Goal: Task Accomplishment & Management: Use online tool/utility

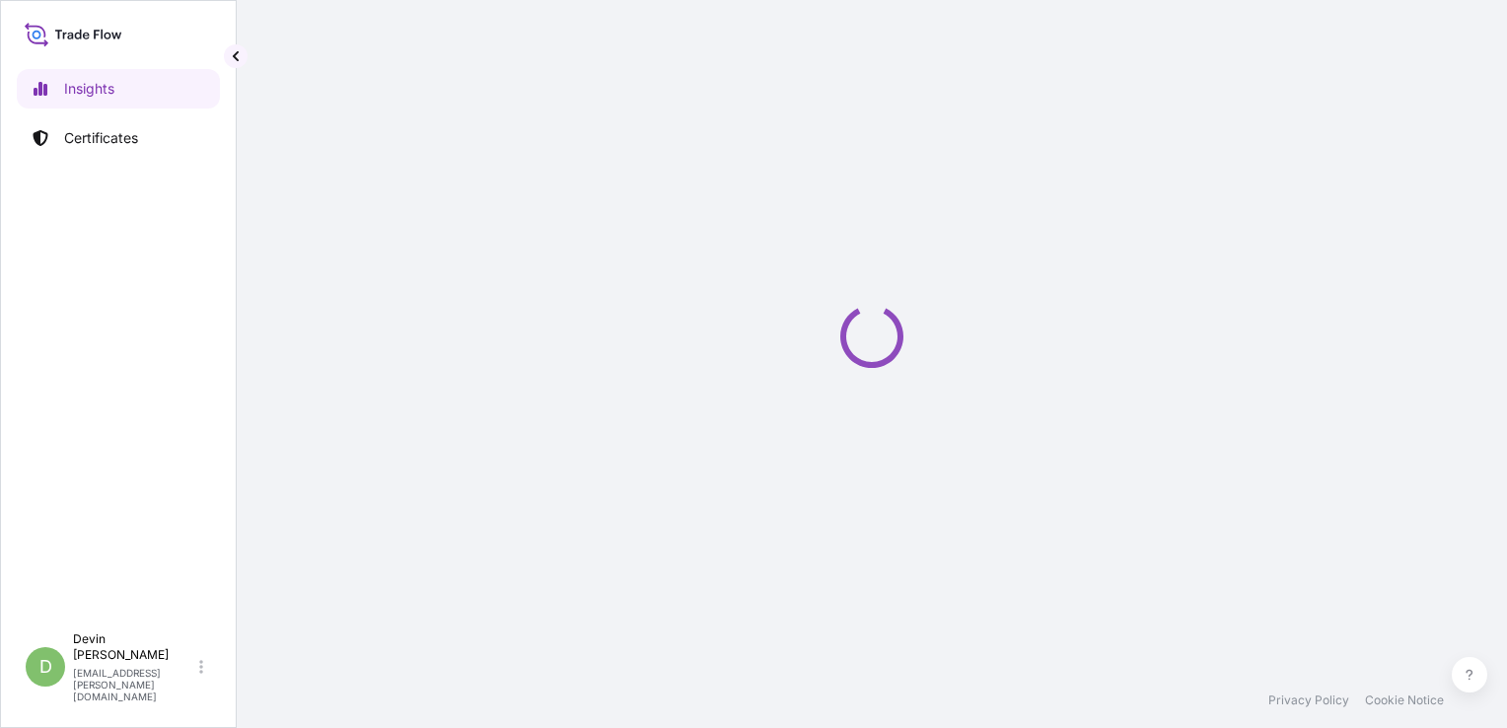
select select "2025"
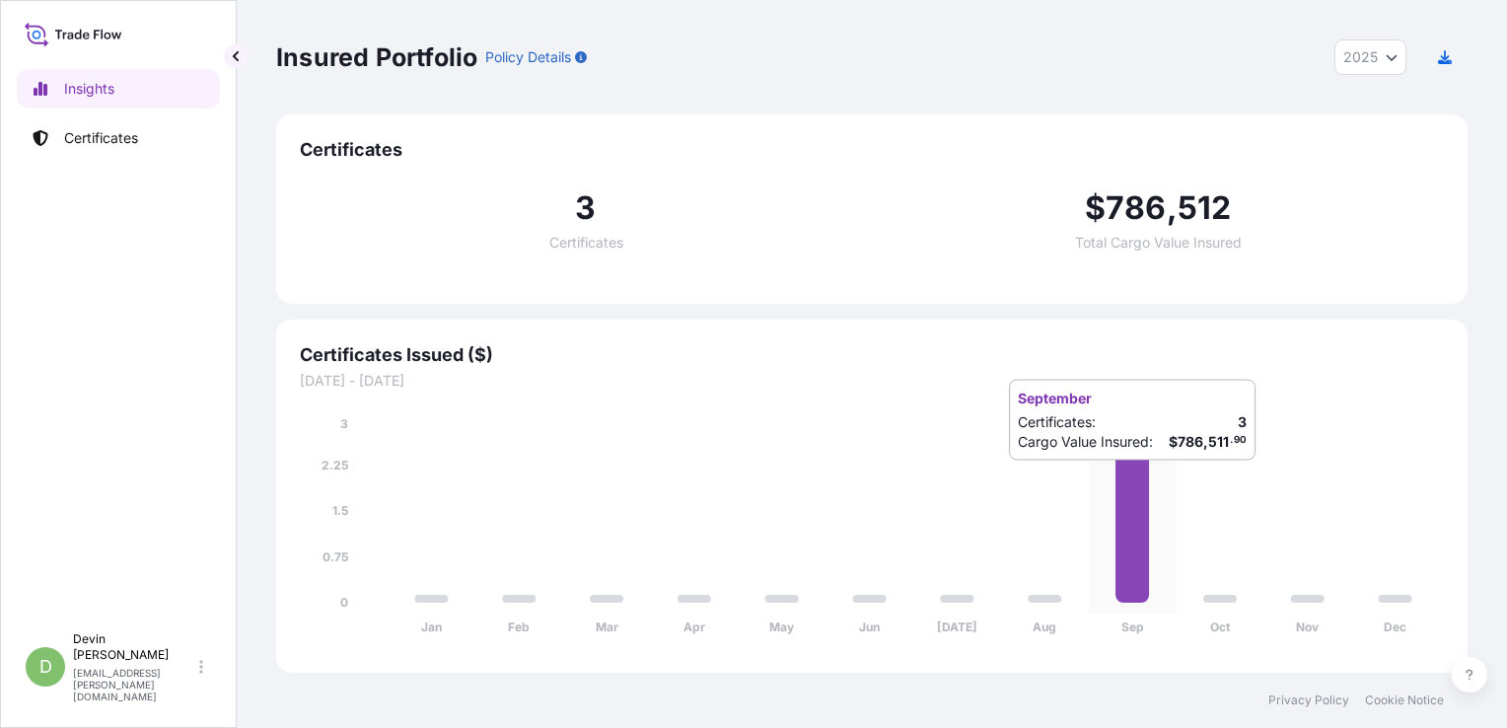
click at [1116, 480] on icon at bounding box center [1132, 510] width 34 height 183
click at [1135, 479] on icon at bounding box center [1132, 510] width 34 height 183
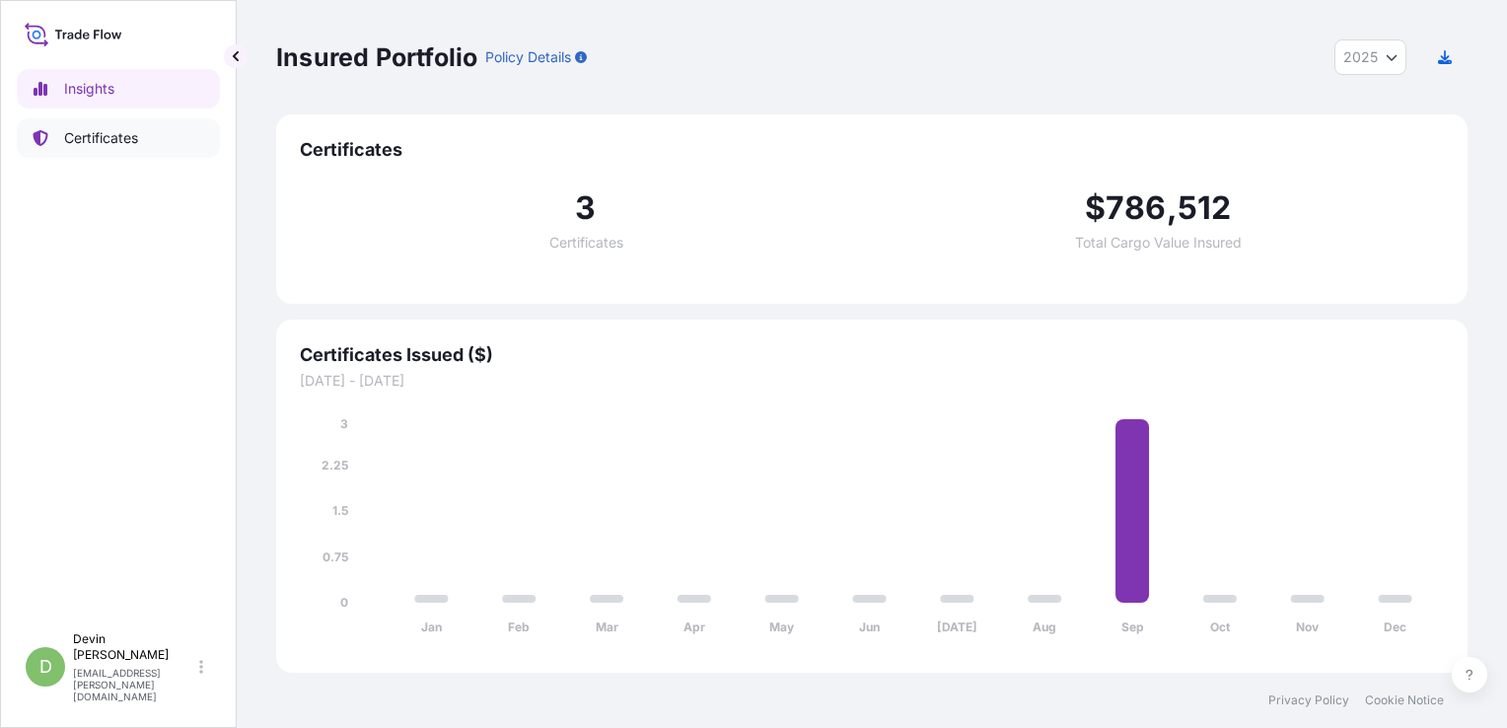
click at [160, 136] on link "Certificates" at bounding box center [118, 137] width 203 height 39
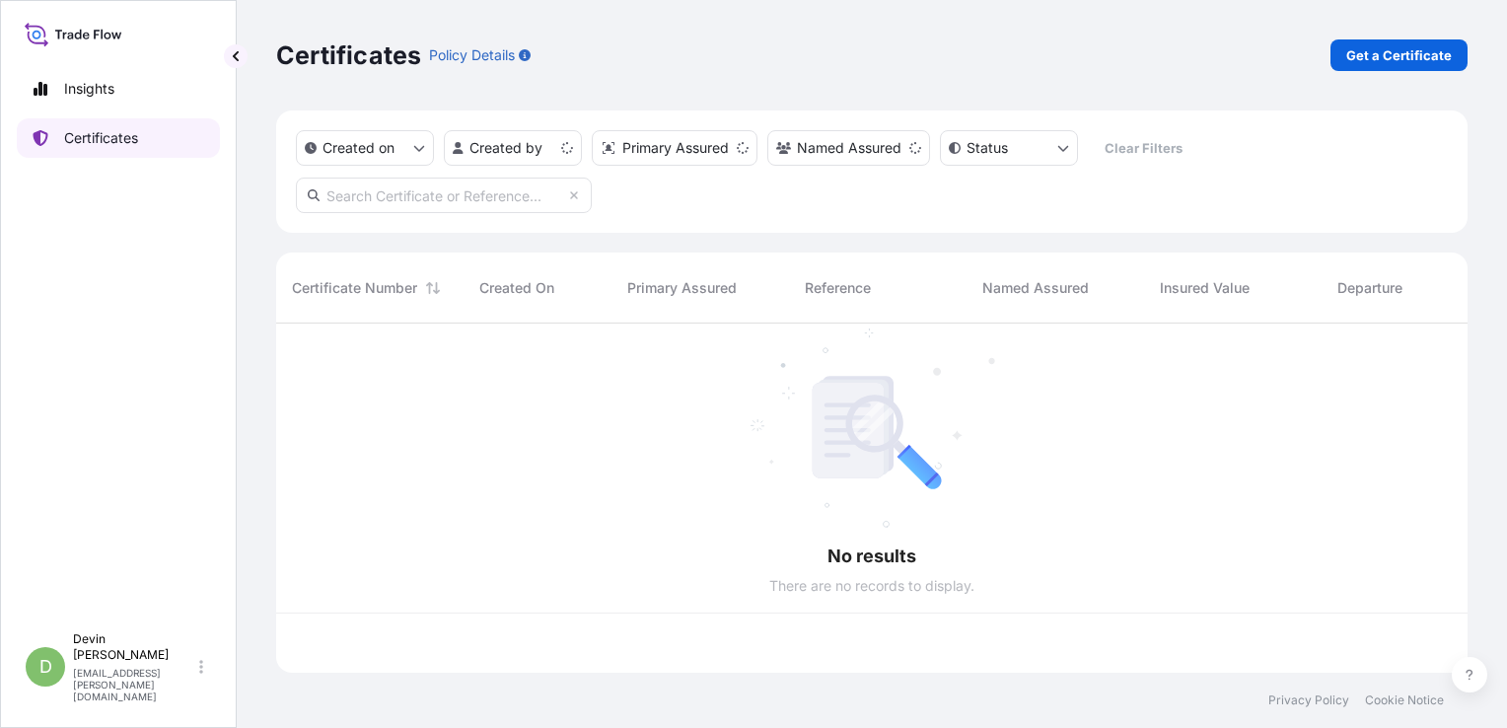
scroll to position [345, 1176]
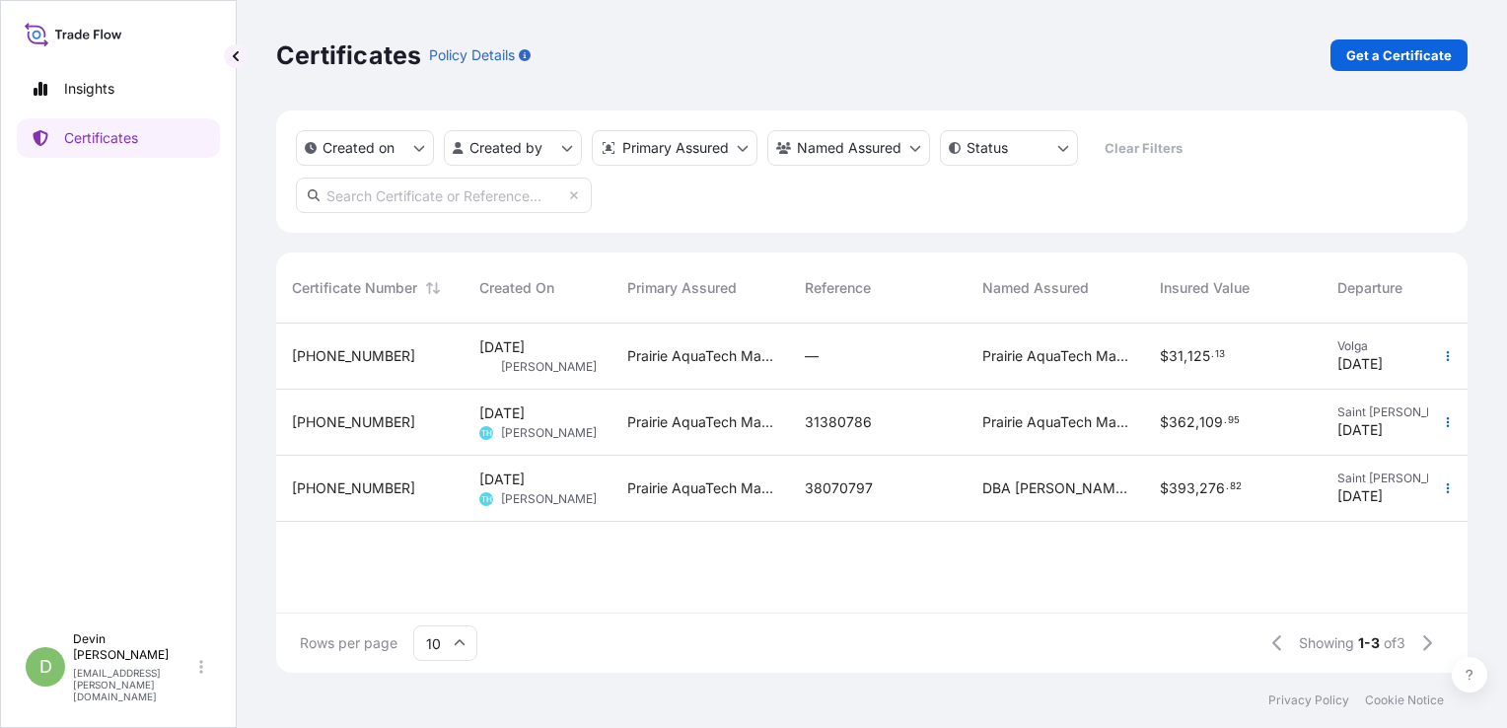
click at [1286, 81] on div "Certificates Policy Details Get a Certificate" at bounding box center [871, 55] width 1191 height 110
